Goal: Information Seeking & Learning: Learn about a topic

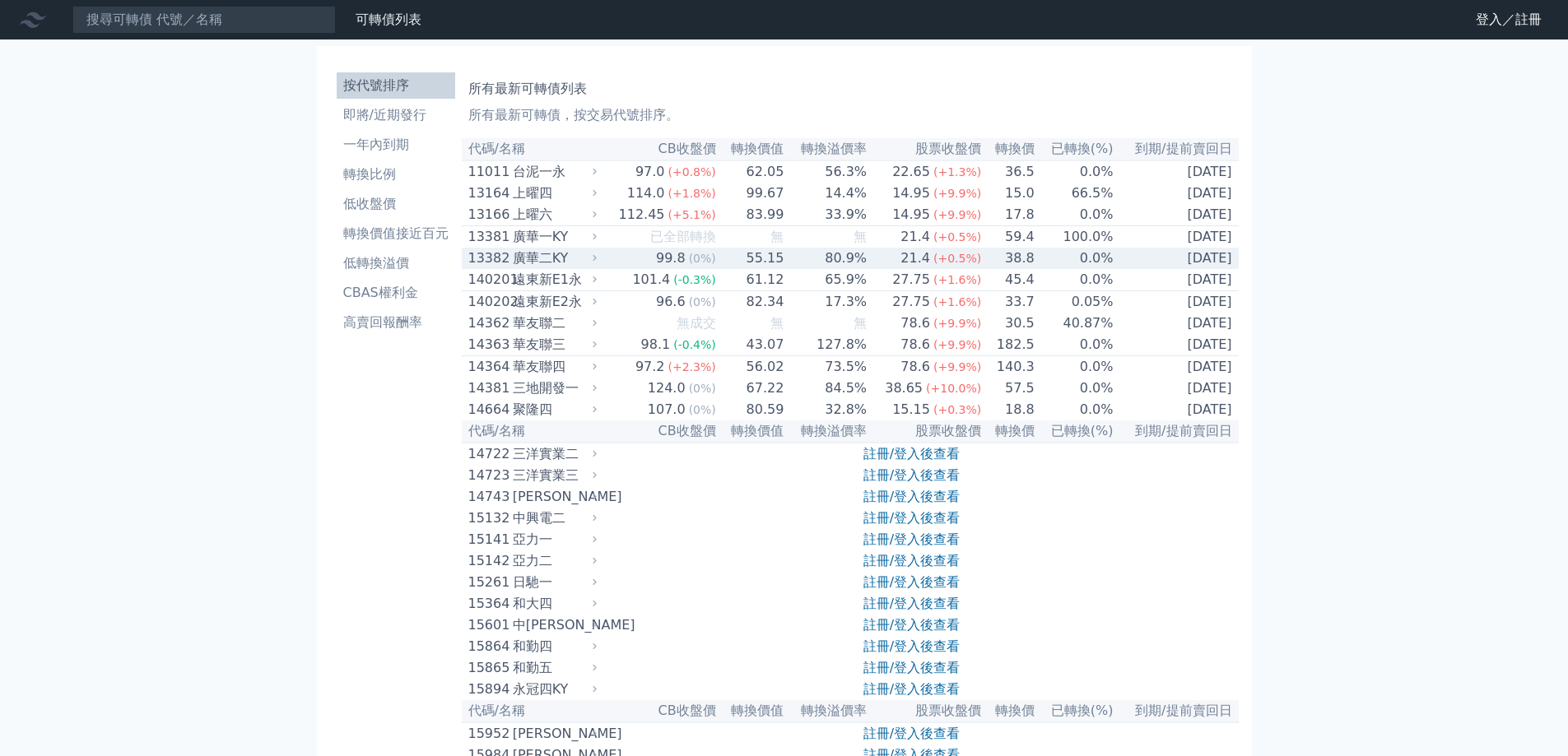
click at [534, 267] on div "廣華二KY" at bounding box center [553, 259] width 81 height 20
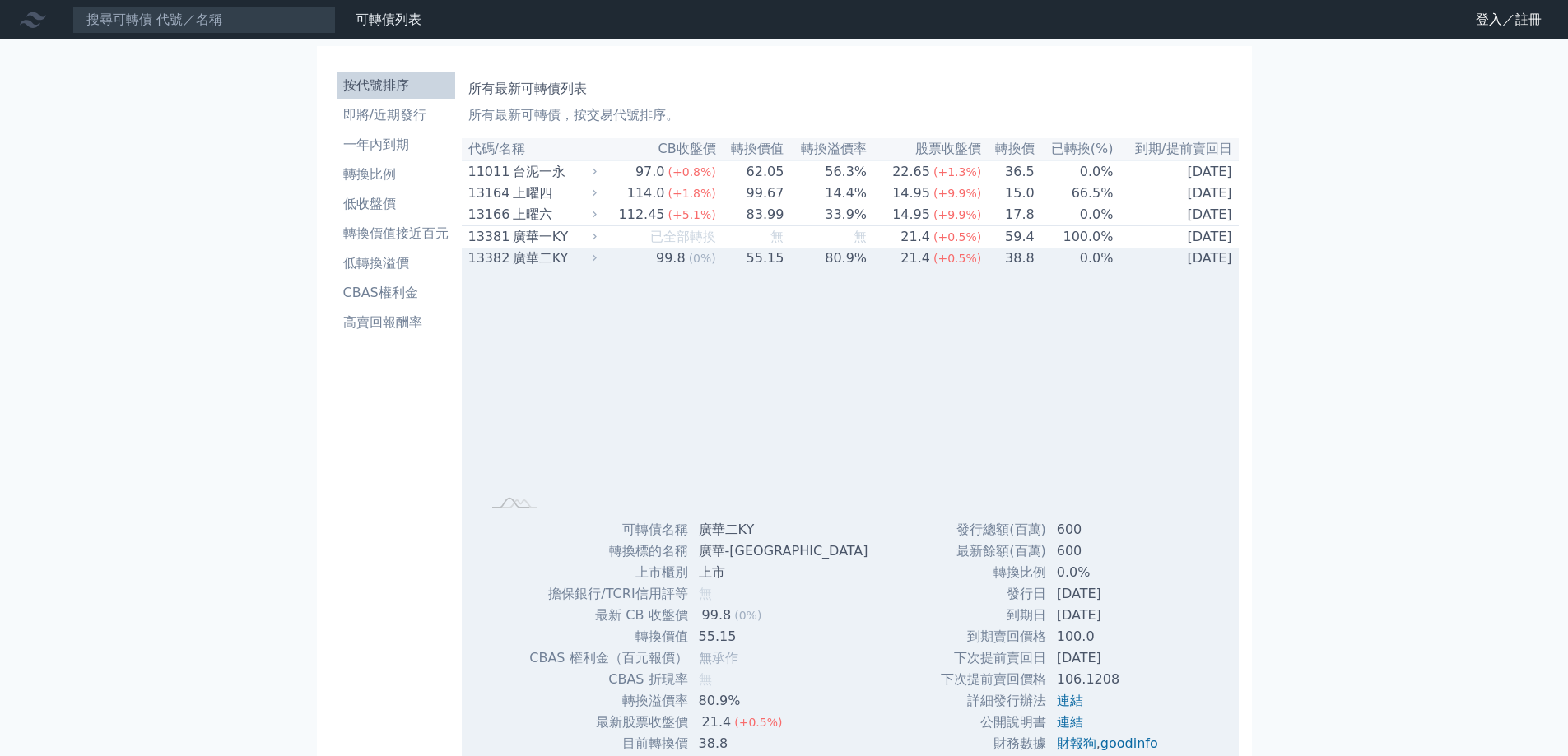
scroll to position [412, 0]
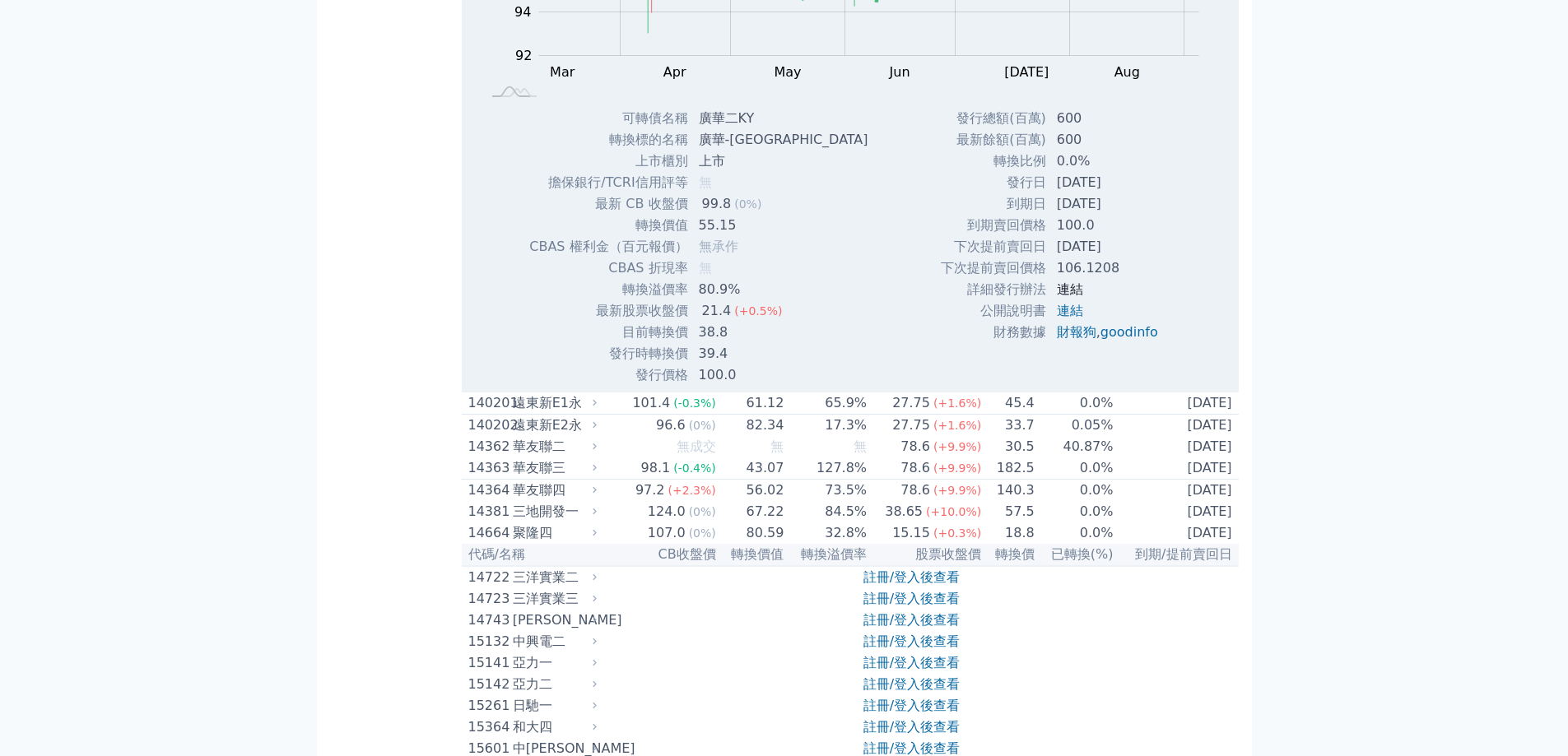
click at [1067, 297] on link "連結" at bounding box center [1070, 289] width 27 height 16
click at [1072, 317] on link "連結" at bounding box center [1070, 311] width 27 height 16
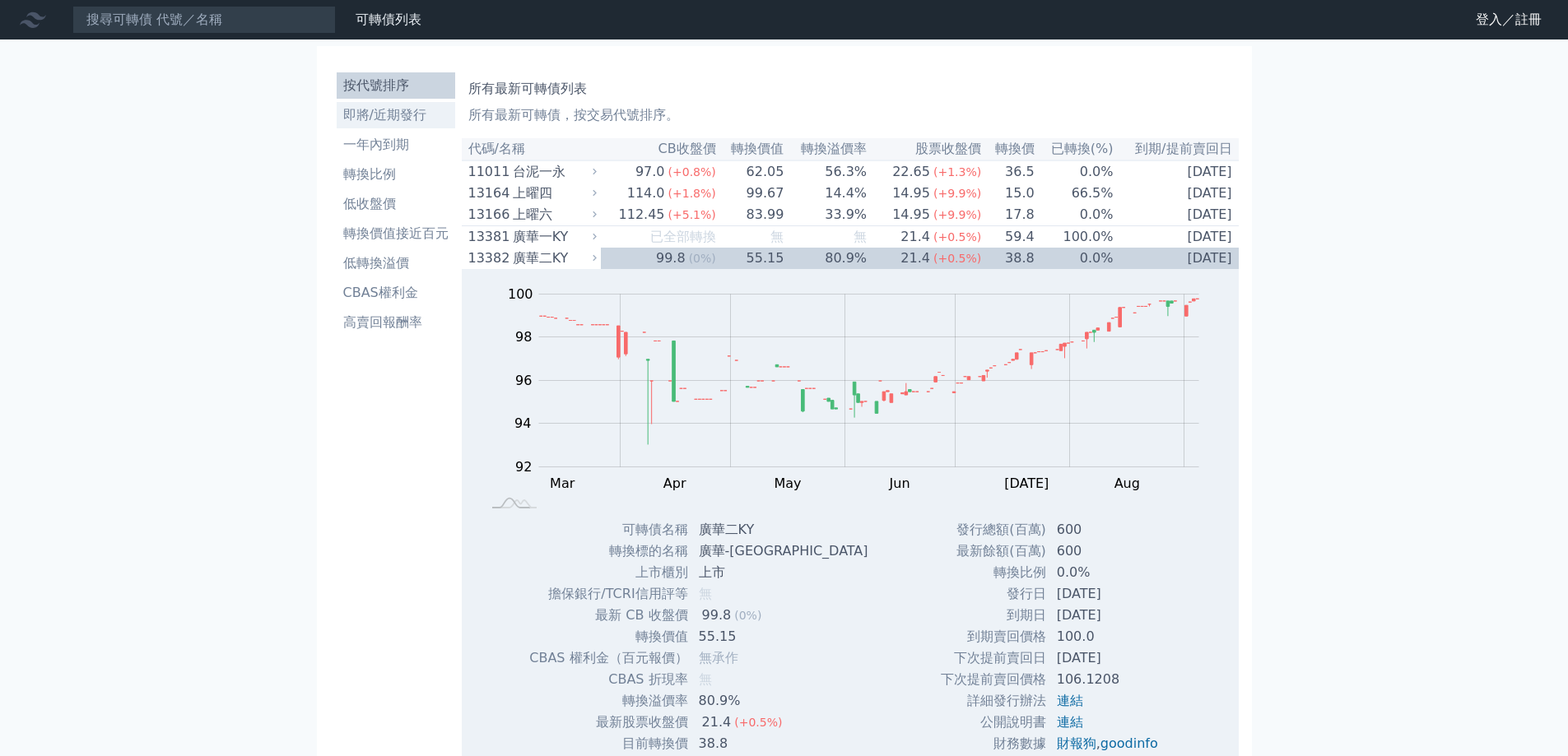
click at [419, 126] on link "即將/近期發行" at bounding box center [395, 115] width 119 height 27
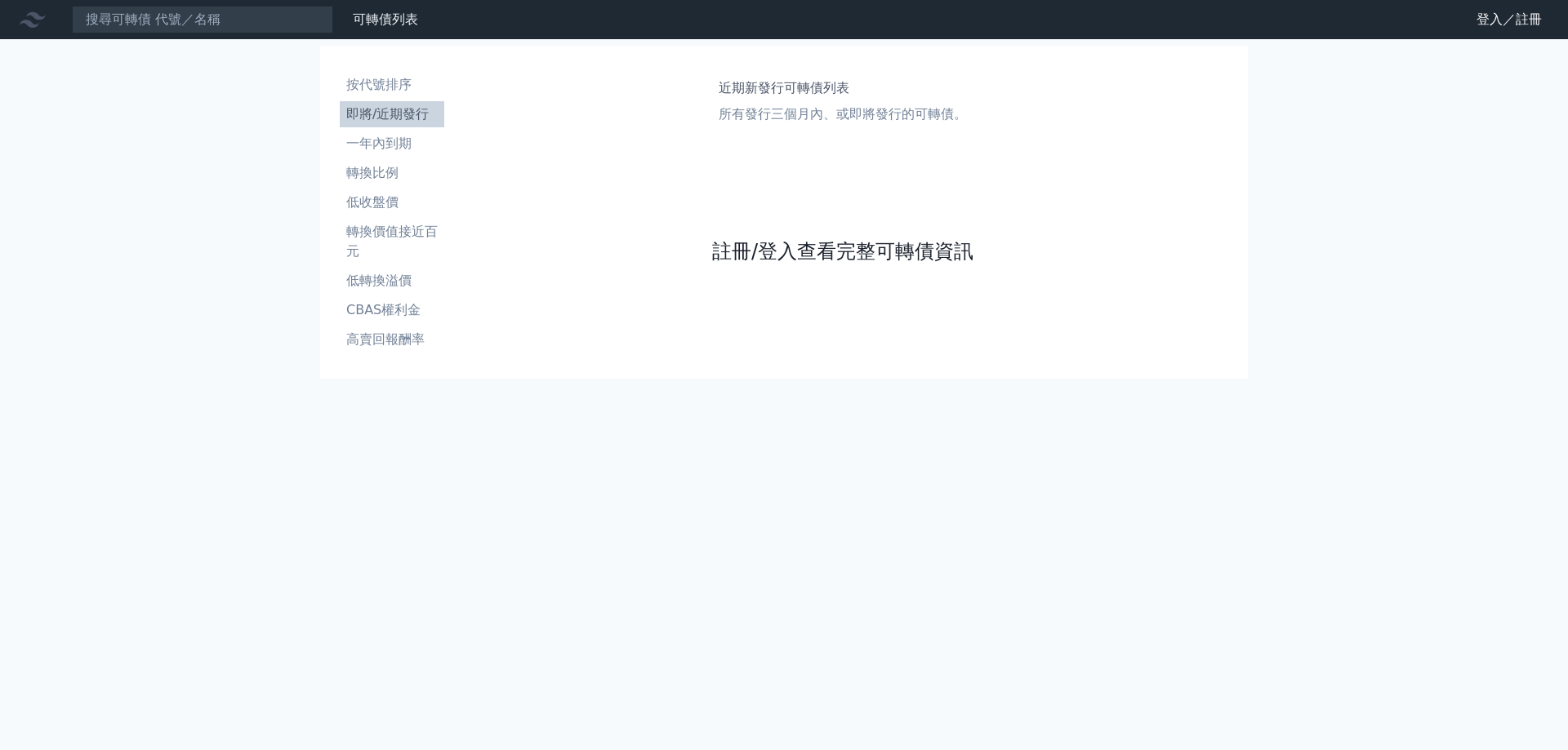
click at [814, 251] on link "註冊/登入查看完整可轉債資訊" at bounding box center [843, 251] width 261 height 26
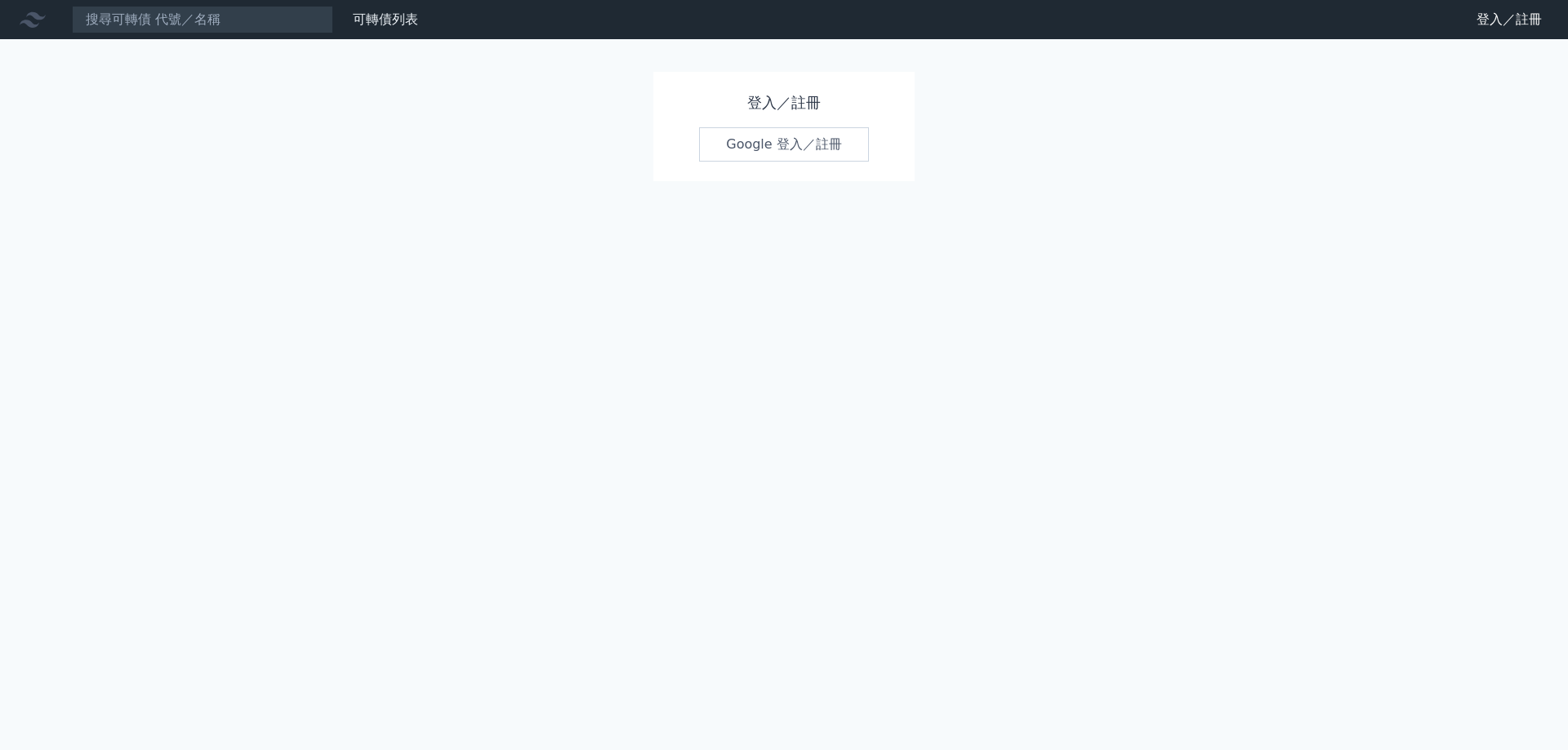
click at [785, 151] on link "Google 登入／註冊" at bounding box center [784, 144] width 170 height 34
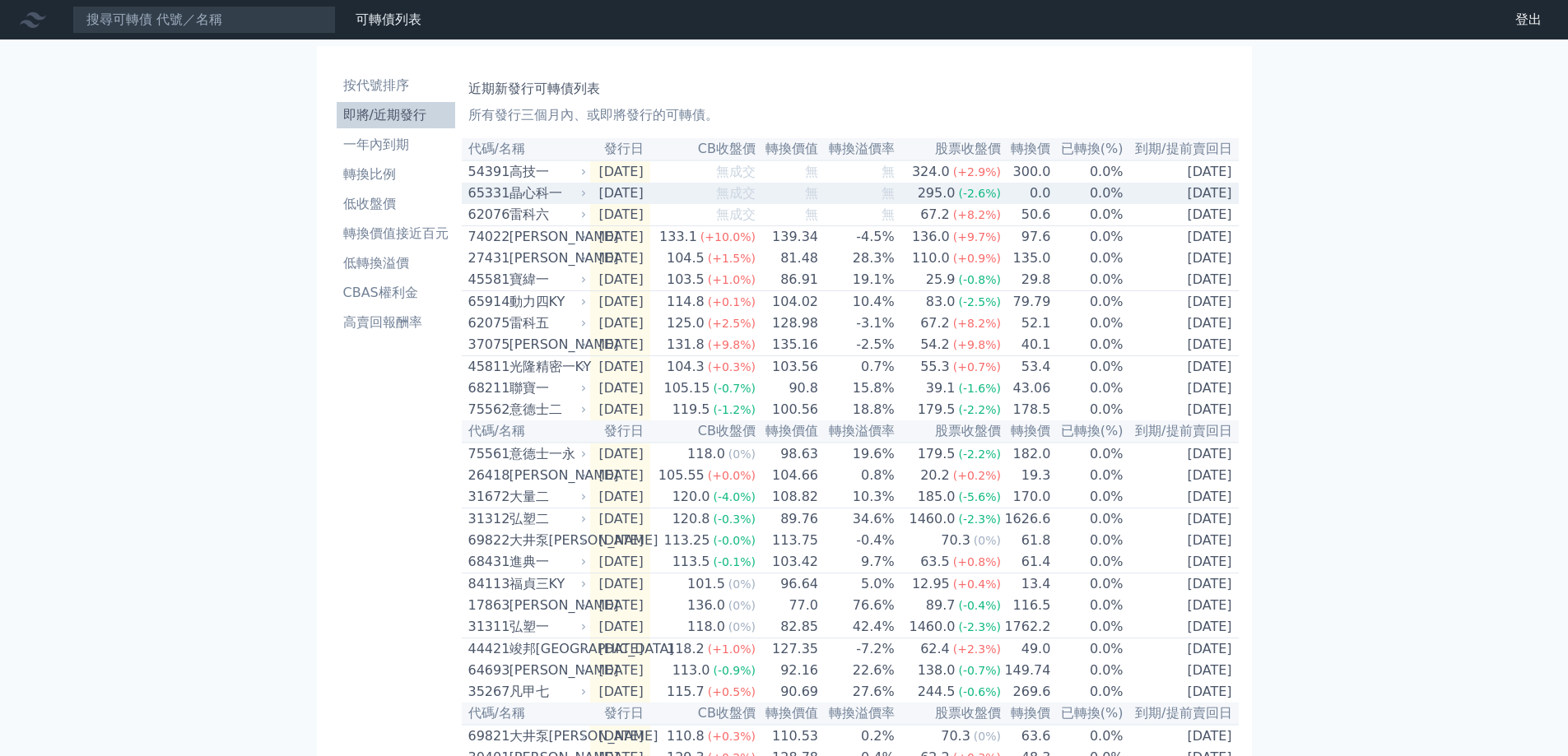
click at [744, 200] on span "無成交" at bounding box center [735, 193] width 39 height 16
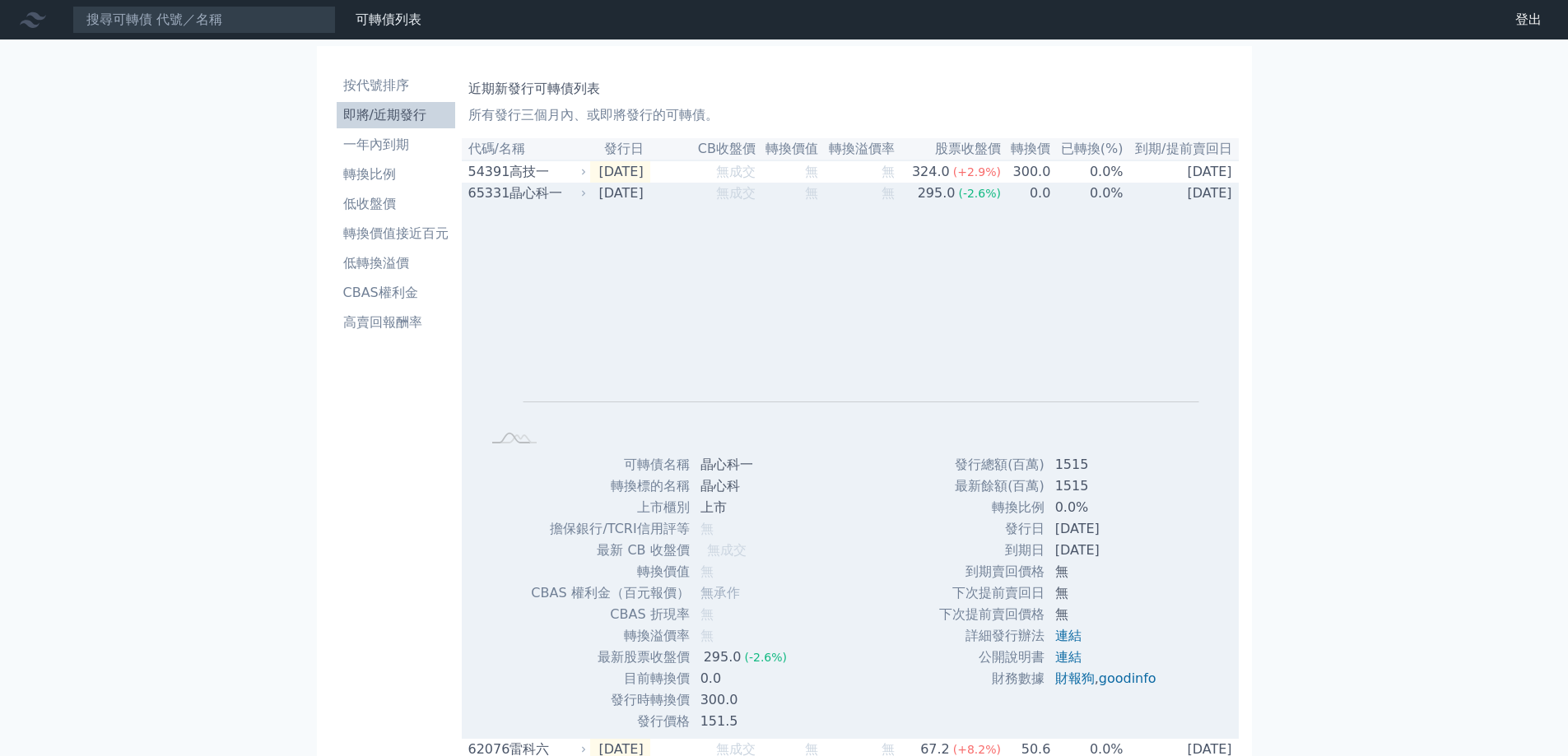
scroll to position [164, 0]
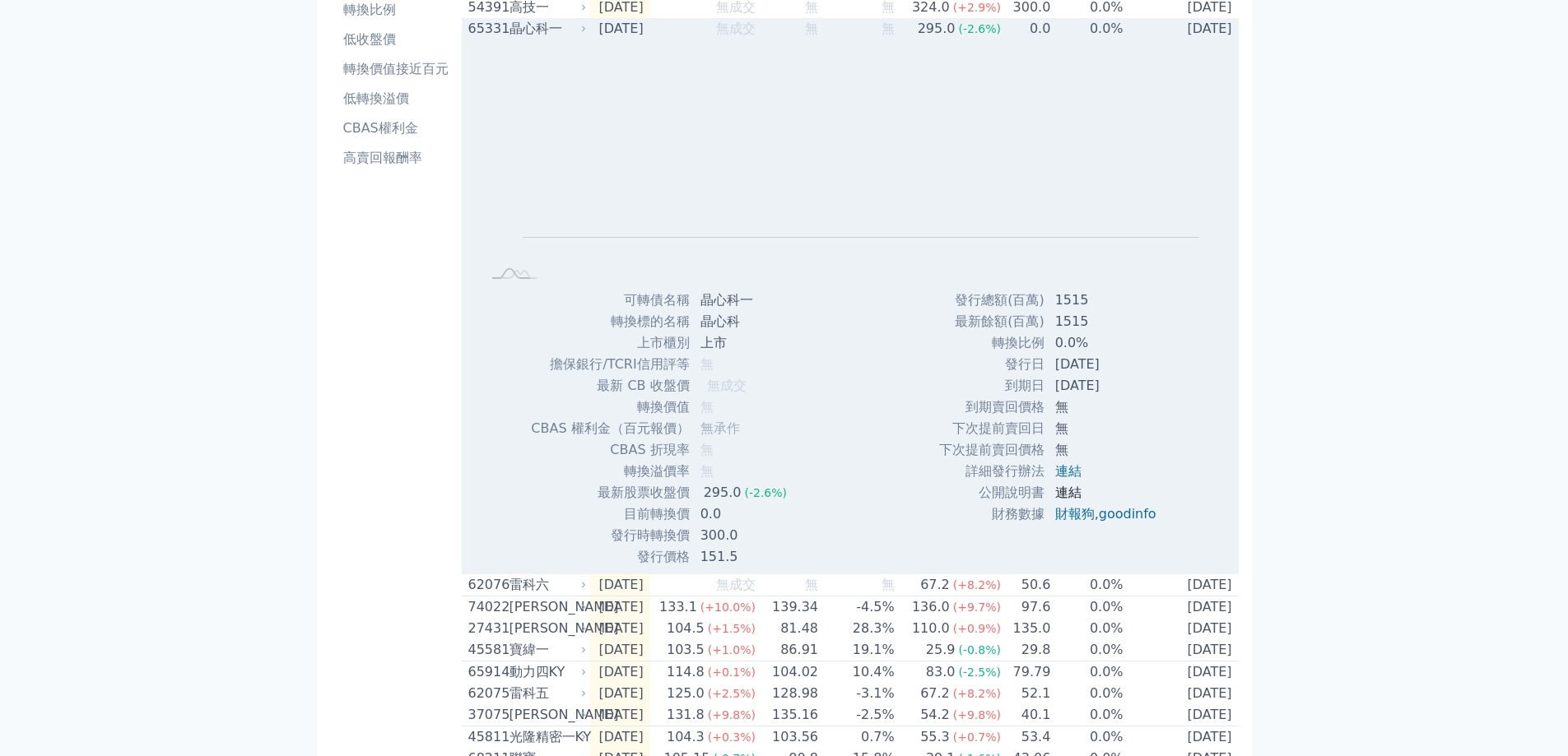
click at [1070, 498] on link "連結" at bounding box center [1068, 493] width 27 height 16
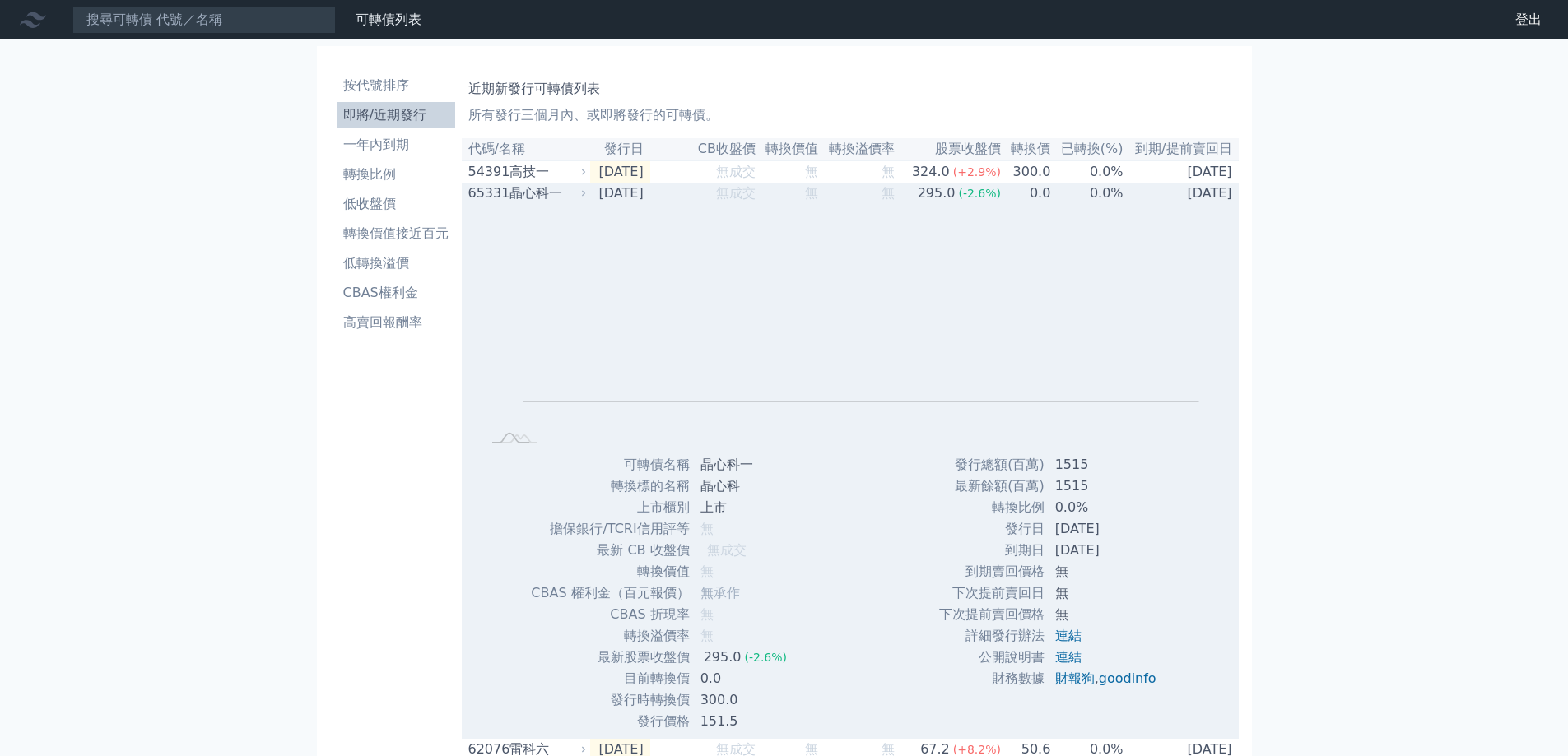
click at [523, 186] on div "晶心科一" at bounding box center [546, 194] width 74 height 20
